Goal: Task Accomplishment & Management: Manage account settings

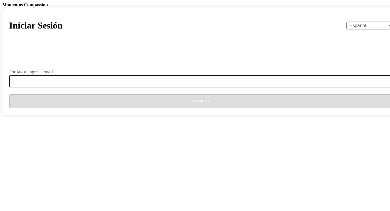
select select "es"
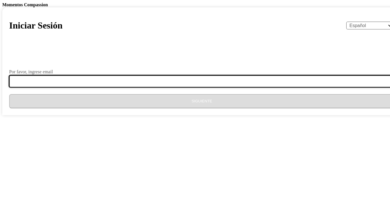
click at [172, 87] on input "Por favor, ingrese email" at bounding box center [205, 81] width 393 height 12
type input "[EMAIL_ADDRESS][DOMAIN_NAME]"
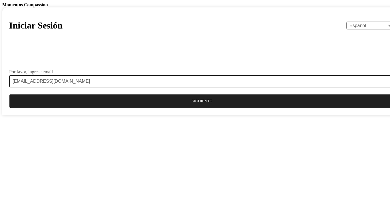
click at [180, 109] on button "Siguiente" at bounding box center [202, 101] width 386 height 14
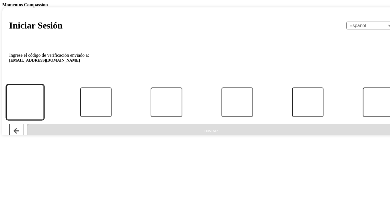
click at [44, 120] on input "Código" at bounding box center [25, 102] width 38 height 35
type input "0"
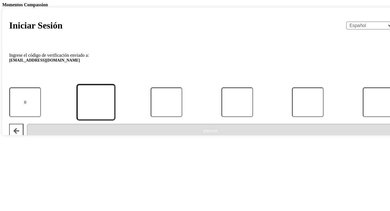
type input "3"
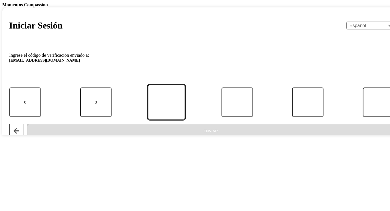
type input "0"
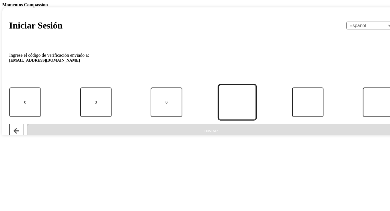
type input "0"
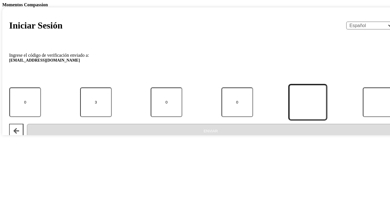
type input "0"
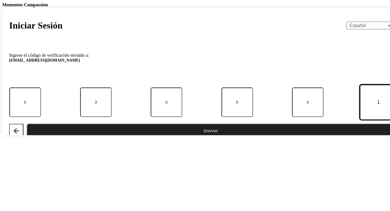
type input "1"
click at [169, 138] on button "Enviar" at bounding box center [211, 131] width 368 height 14
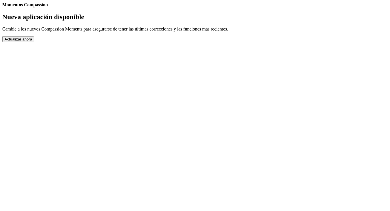
click at [34, 42] on button "Actualizar ahora" at bounding box center [18, 39] width 32 height 6
